Goal: Task Accomplishment & Management: Manage account settings

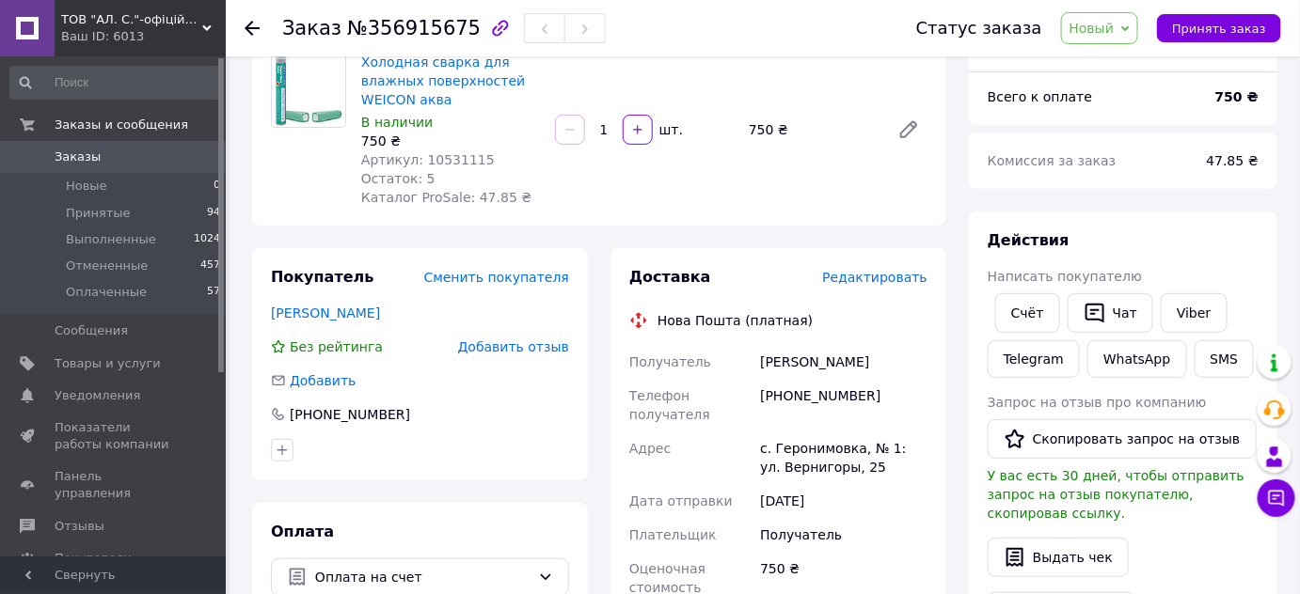
scroll to position [170, 0]
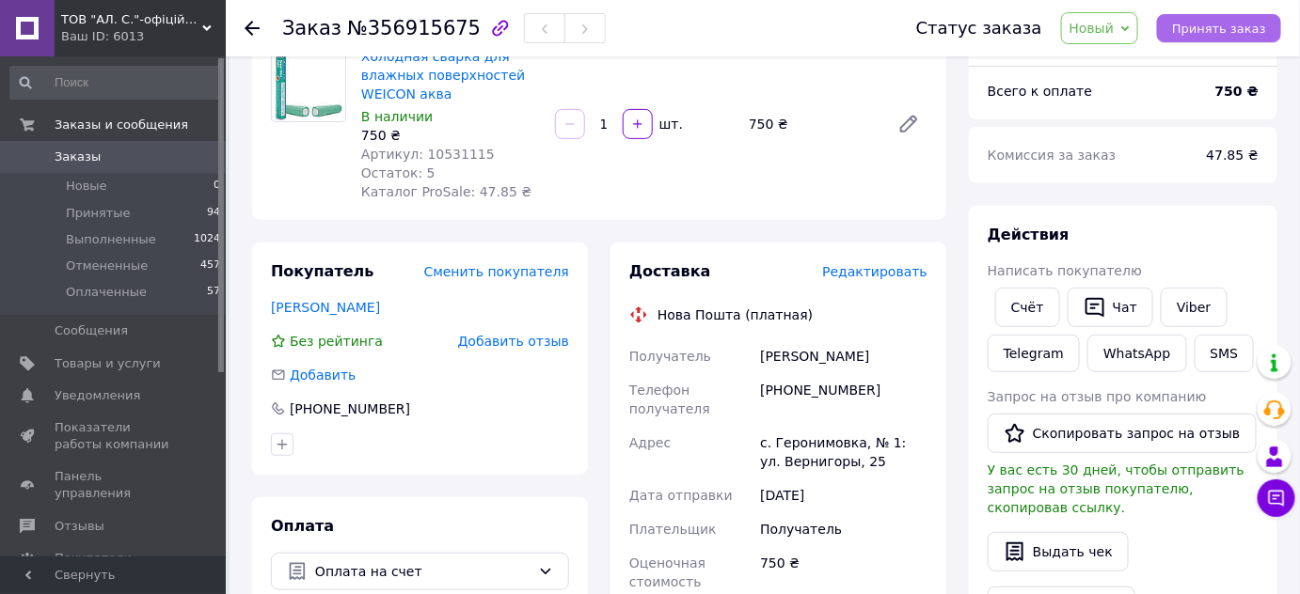
click at [1202, 24] on span "Принять заказ" at bounding box center [1219, 29] width 94 height 14
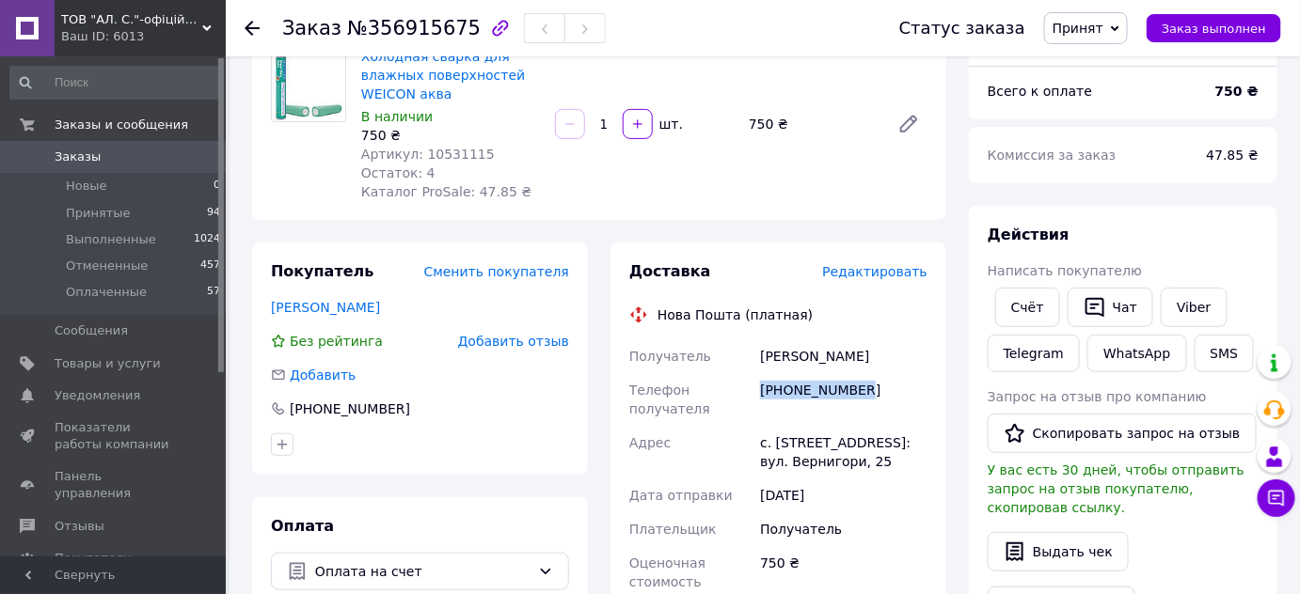
drag, startPoint x: 858, startPoint y: 392, endPoint x: 780, endPoint y: 399, distance: 78.3
click at [767, 402] on div "[PHONE_NUMBER]" at bounding box center [843, 399] width 175 height 53
drag, startPoint x: 792, startPoint y: 388, endPoint x: 750, endPoint y: 397, distance: 43.4
click at [750, 397] on div "Телефон получателя" at bounding box center [690, 399] width 131 height 53
drag, startPoint x: 887, startPoint y: 386, endPoint x: 771, endPoint y: 395, distance: 116.1
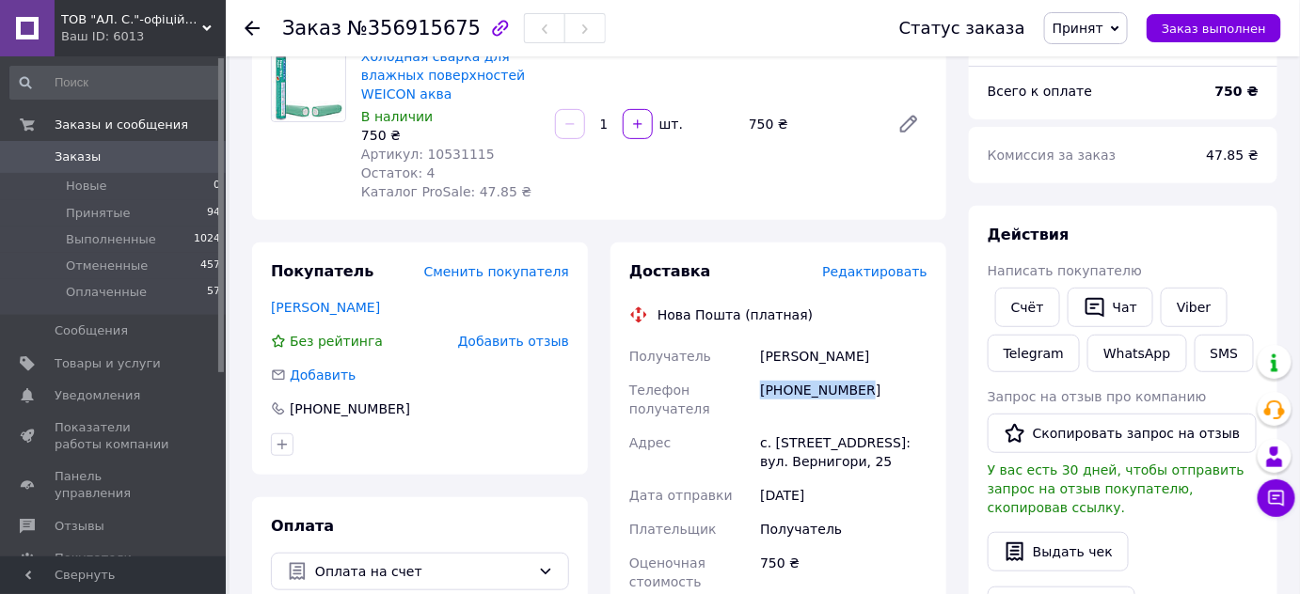
click at [765, 394] on div "[PHONE_NUMBER]" at bounding box center [843, 399] width 175 height 53
copy div "380985555895"
click at [451, 34] on div "Заказ №356915675" at bounding box center [444, 28] width 324 height 32
click at [458, 14] on div "Заказ №356915675" at bounding box center [571, 28] width 579 height 56
drag, startPoint x: 363, startPoint y: 26, endPoint x: 451, endPoint y: 26, distance: 88.4
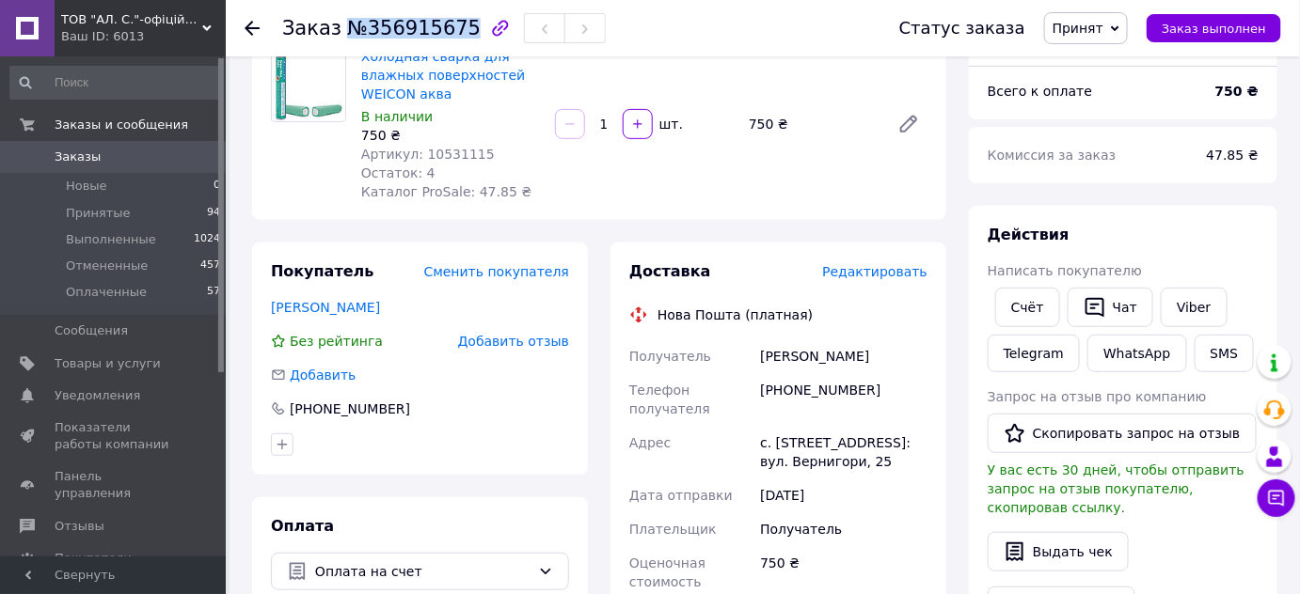
click at [451, 24] on span "№356915675" at bounding box center [414, 28] width 134 height 23
copy span "№356915675"
click at [70, 28] on div "Ваш ID: 6013" at bounding box center [143, 36] width 165 height 17
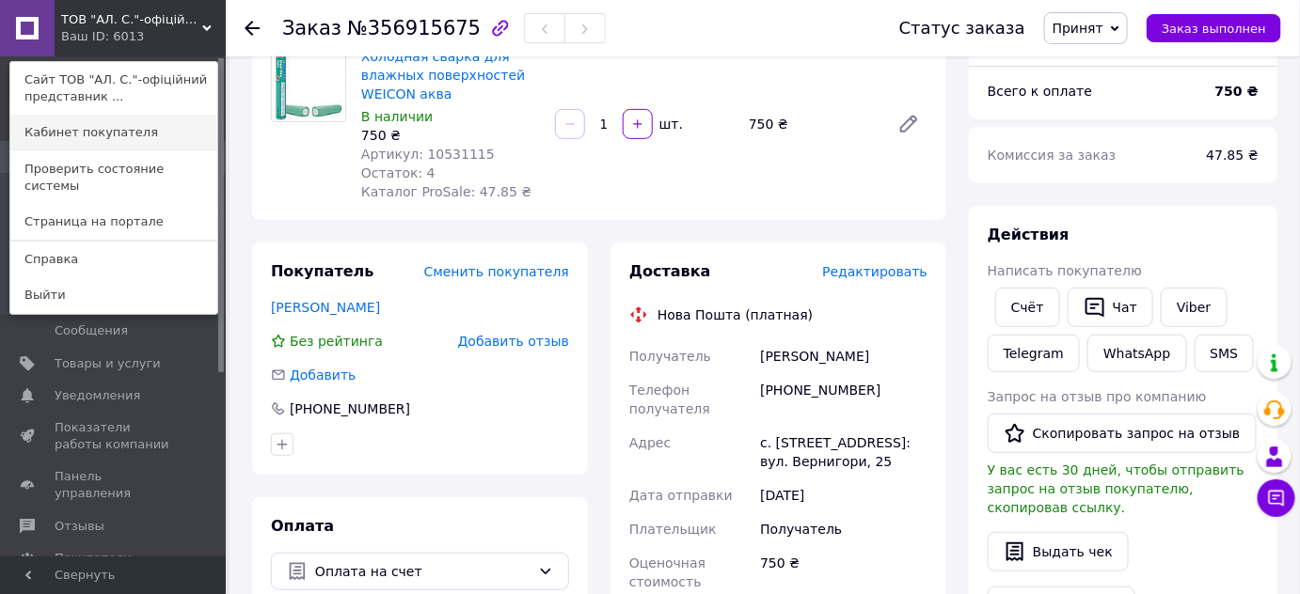
click at [60, 133] on link "Кабинет покупателя" at bounding box center [113, 133] width 207 height 36
